Goal: Task Accomplishment & Management: Manage account settings

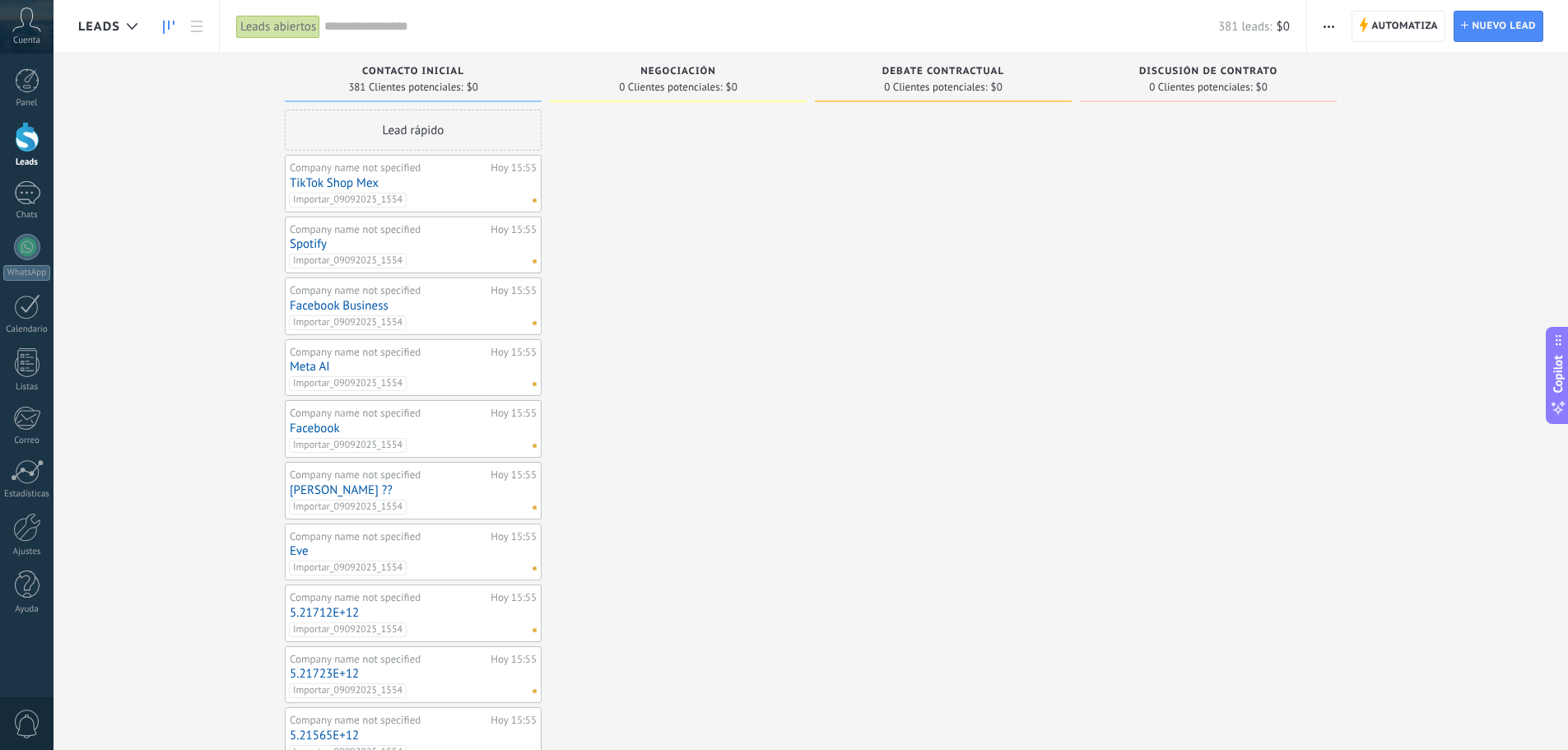
click at [29, 38] on span "Cuenta" at bounding box center [27, 40] width 27 height 11
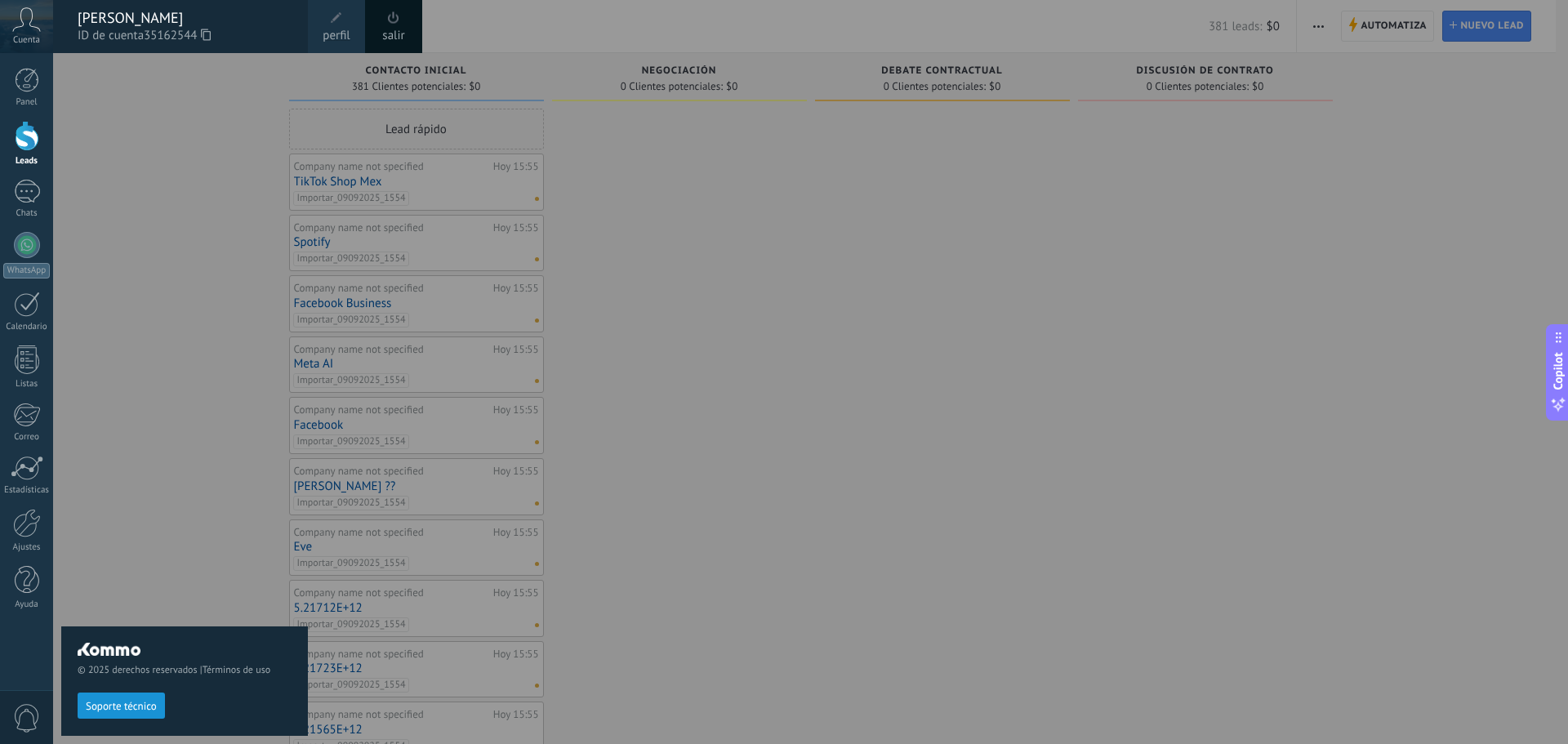
click at [176, 8] on div "[PERSON_NAME] ID de cuenta 35162544" at bounding box center [180, 27] width 255 height 53
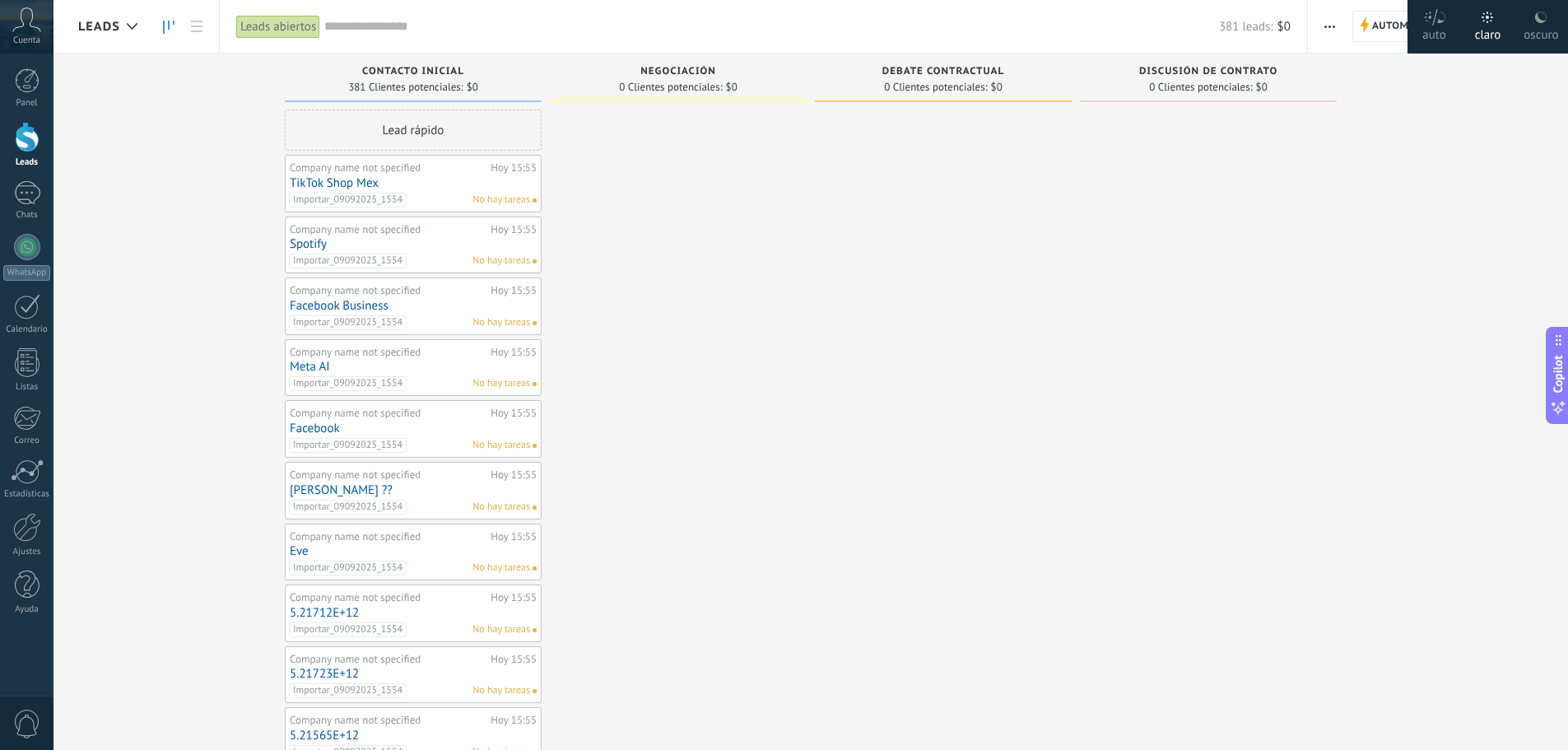
click at [1265, 593] on div at bounding box center [1208, 744] width 257 height 1270
